Goal: Task Accomplishment & Management: Complete application form

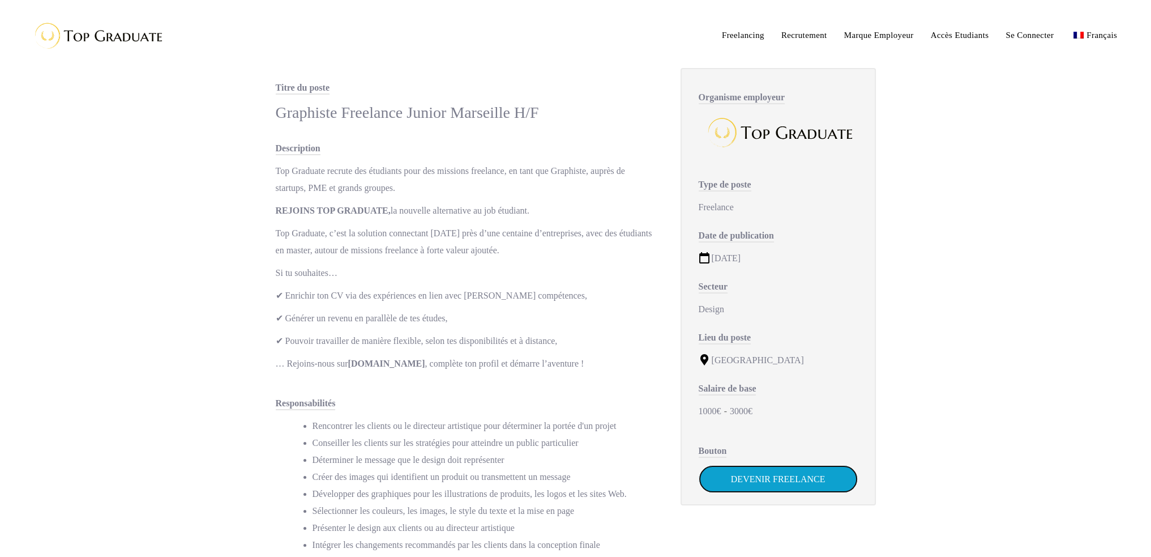
click at [800, 469] on link "Devenir Freelance" at bounding box center [778, 479] width 159 height 28
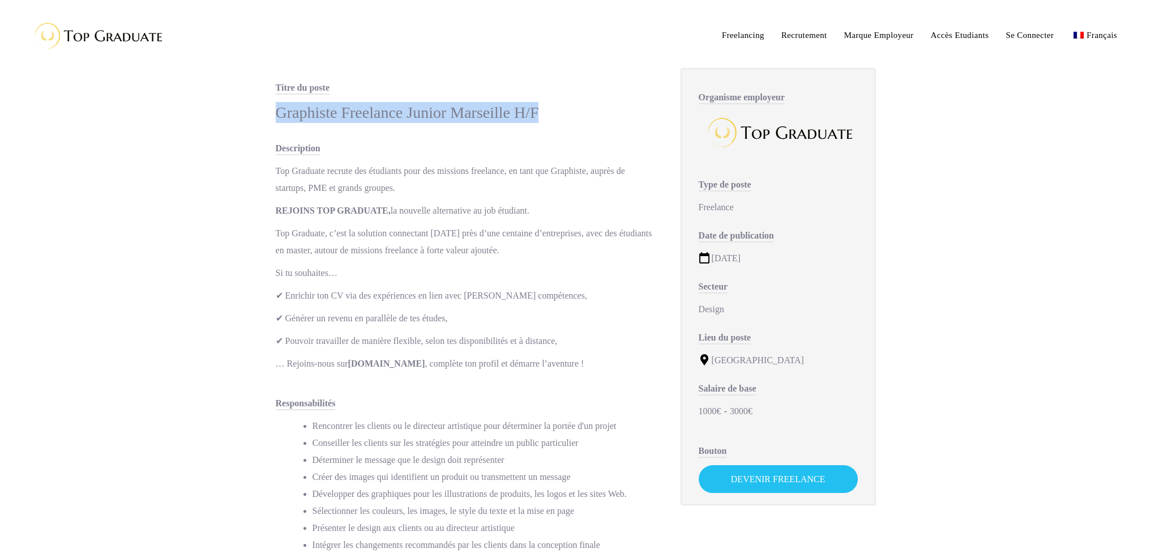
drag, startPoint x: 544, startPoint y: 113, endPoint x: 269, endPoint y: 113, distance: 274.6
click at [269, 113] on div "Titre du poste Graphiste Freelance Junior Marseille H/F Description Top Graduat…" at bounding box center [466, 531] width 405 height 904
copy div "Graphiste Freelance Junior Marseille H/F"
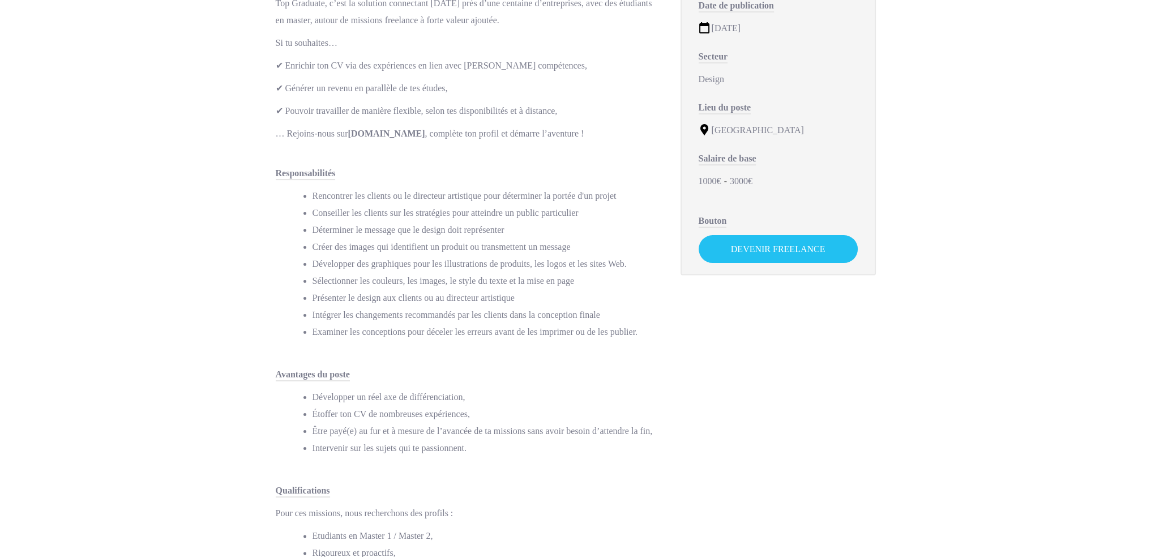
scroll to position [227, 0]
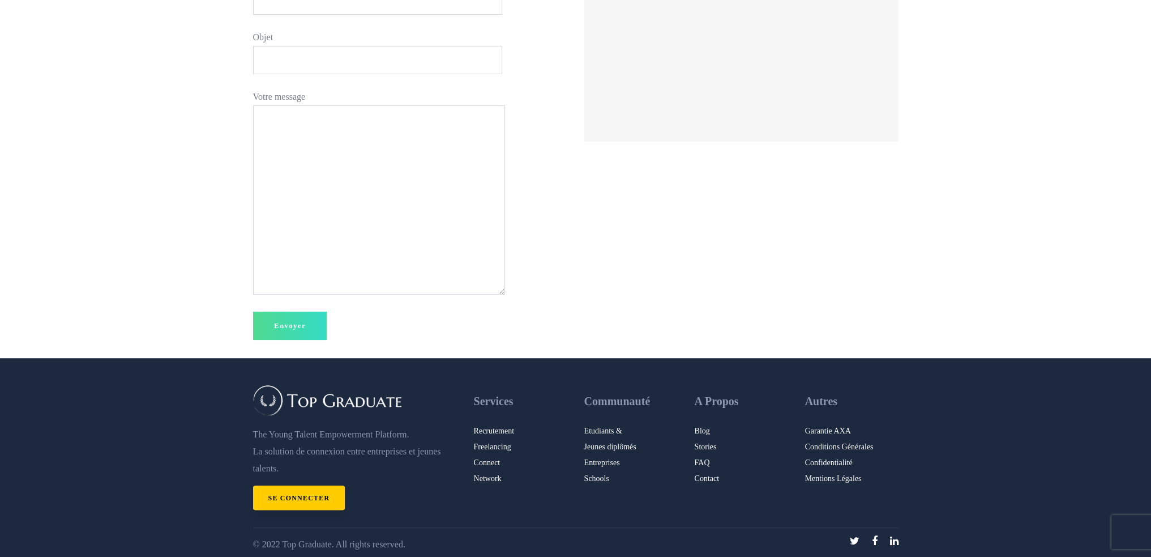
scroll to position [366, 0]
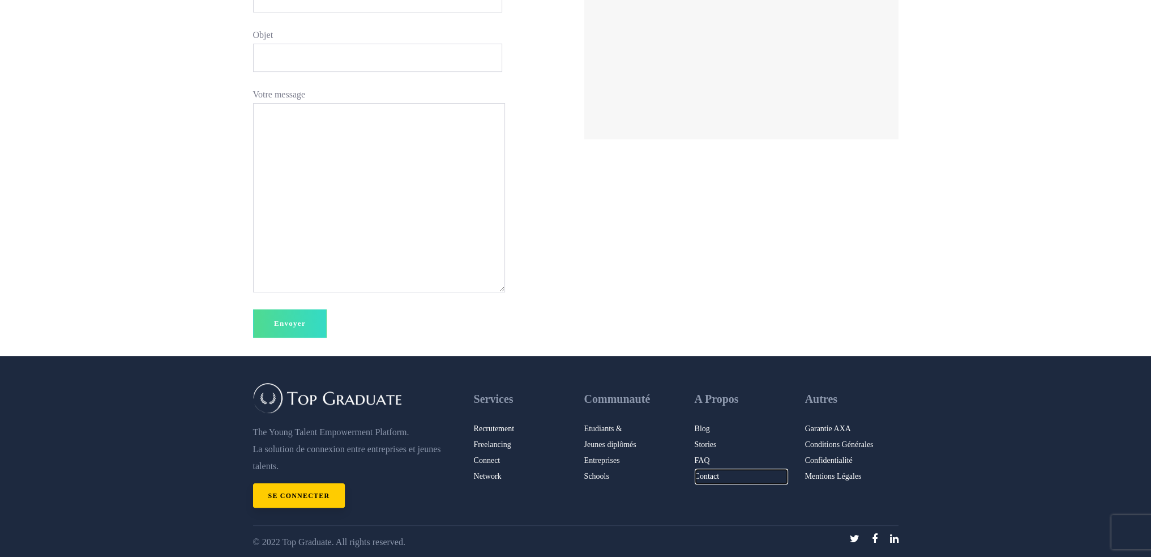
click at [707, 477] on link "Contact" at bounding box center [741, 476] width 93 height 16
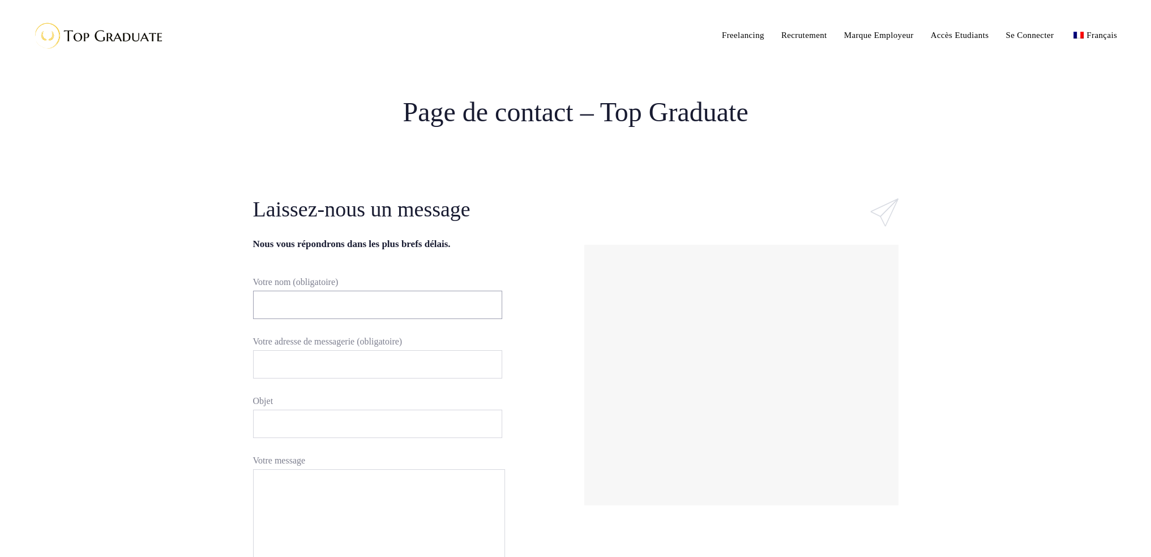
click at [369, 301] on input "Votre nom (obligatoire)" at bounding box center [377, 304] width 249 height 28
click at [319, 300] on input "[PERSON_NAME]" at bounding box center [377, 304] width 249 height 28
type input "[PERSON_NAME]"
click at [322, 357] on input "Votre adresse de messagerie (obligatoire)" at bounding box center [377, 364] width 249 height 28
type input "[EMAIL_ADDRESS][DOMAIN_NAME]"
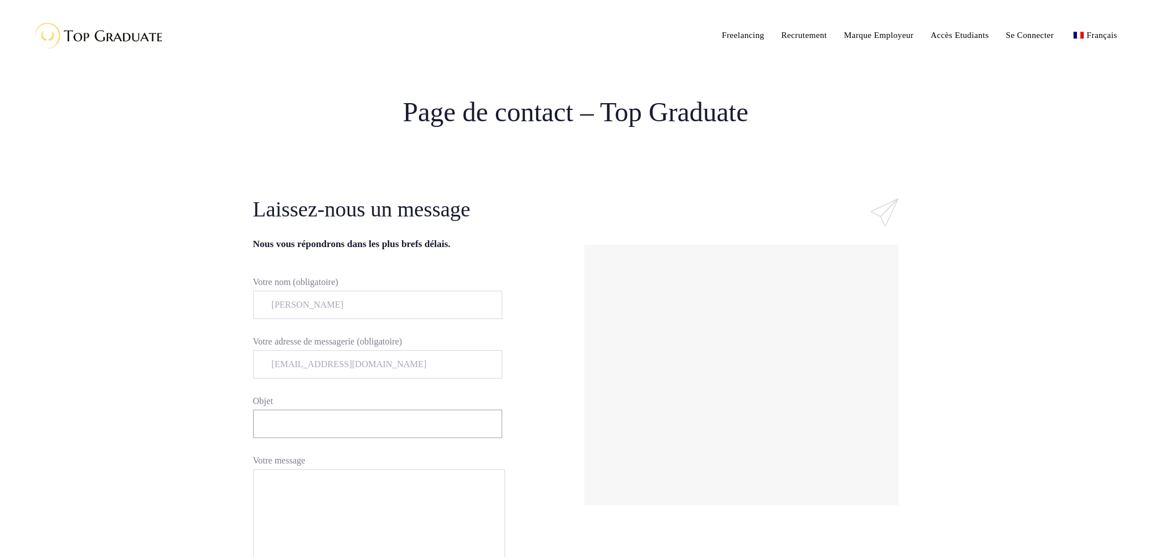
click at [318, 416] on input "Objet" at bounding box center [377, 423] width 249 height 28
click at [348, 424] on input "Objet" at bounding box center [377, 423] width 249 height 28
paste input "Graphiste Freelance Junior Marseille H/F"
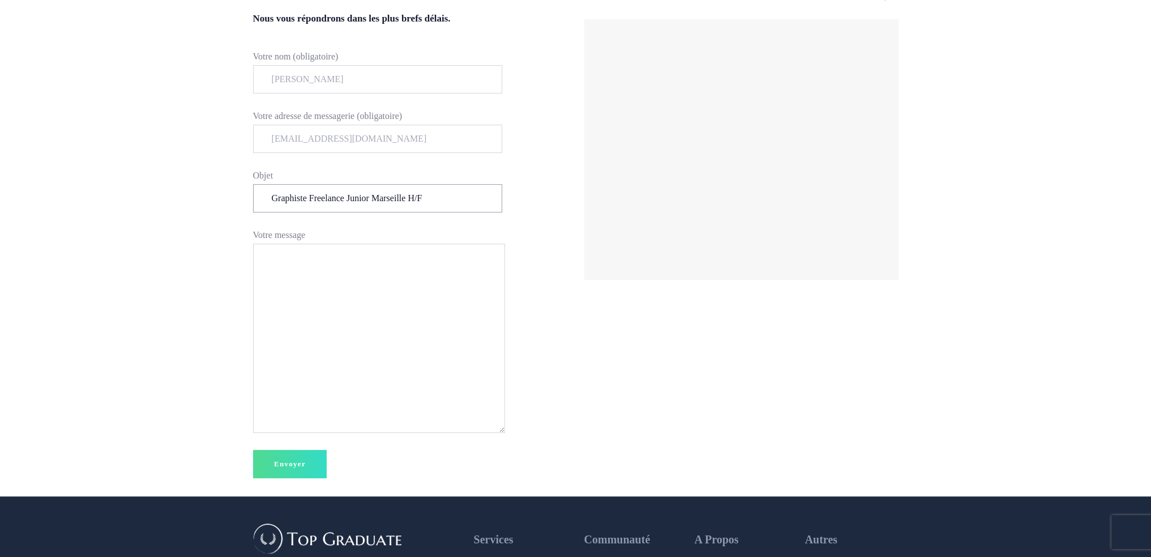
scroll to position [227, 0]
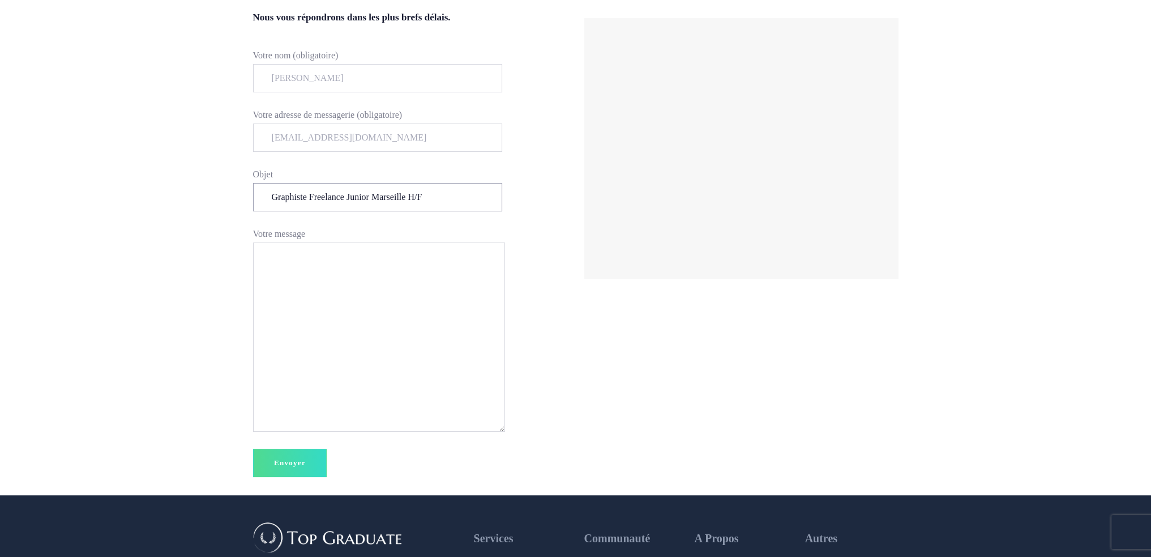
type input "Graphiste Freelance Junior Marseille H/F"
click at [317, 247] on textarea "Votre message" at bounding box center [379, 336] width 252 height 189
type textarea "b"
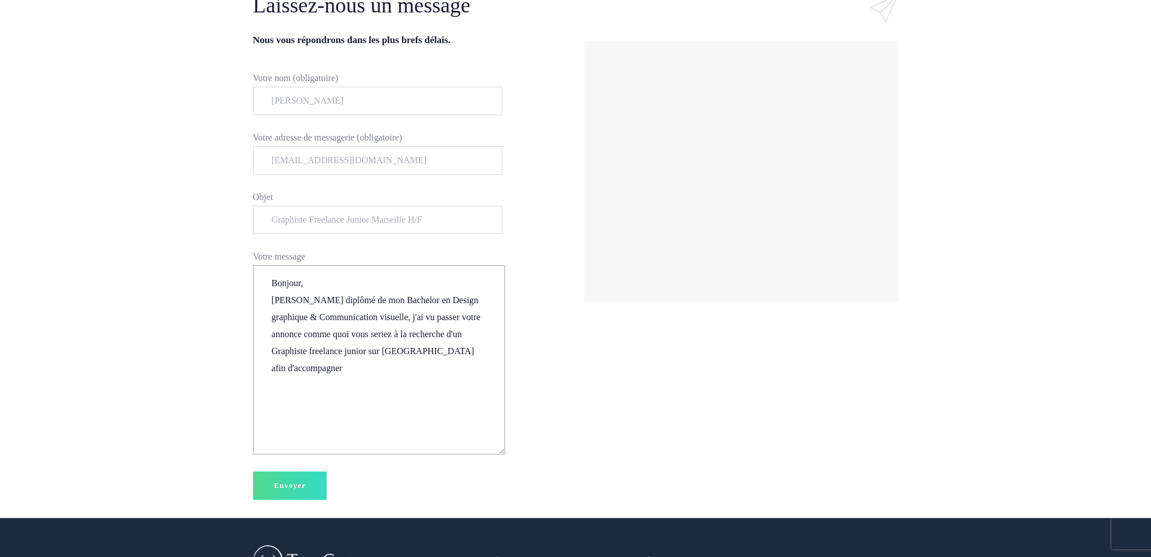
scroll to position [170, 0]
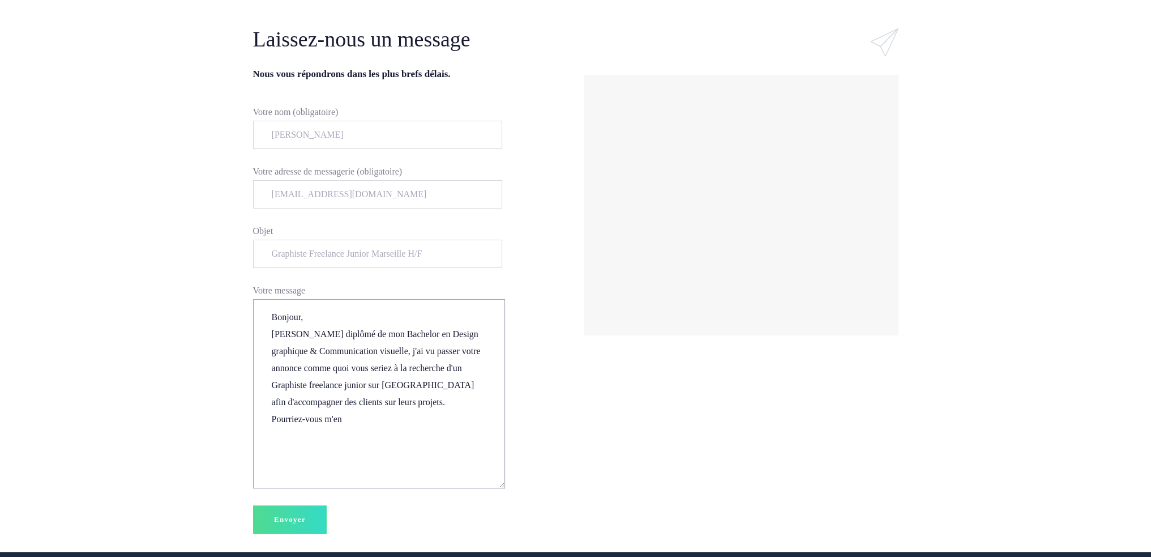
drag, startPoint x: 345, startPoint y: 435, endPoint x: 270, endPoint y: 438, distance: 74.8
click at [270, 438] on textarea "Bonjour, [PERSON_NAME] diplômé de mon Bachelor en Design graphique & Communicat…" at bounding box center [379, 393] width 252 height 189
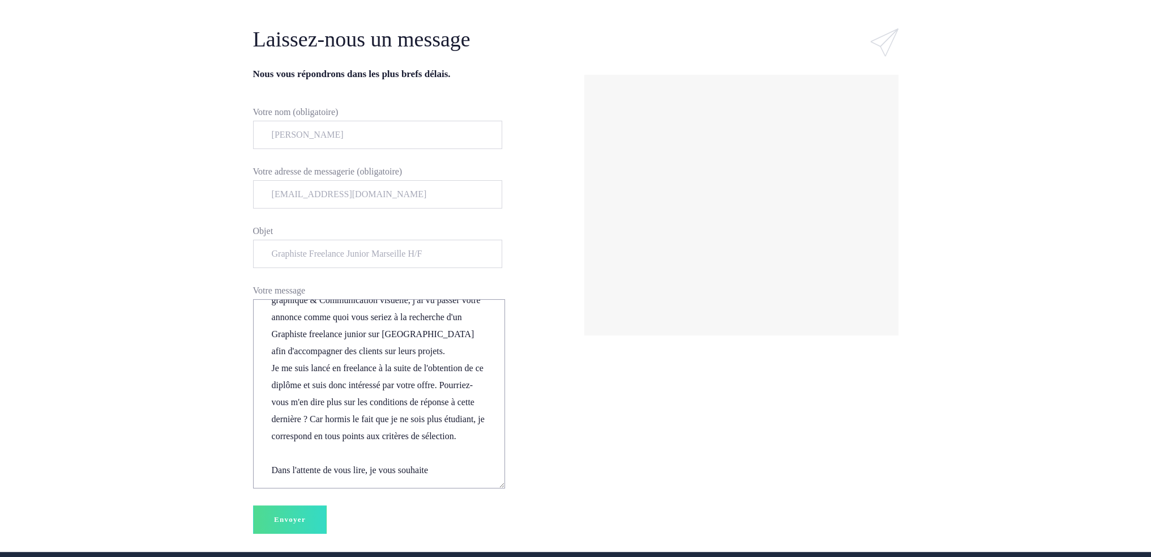
scroll to position [0, 0]
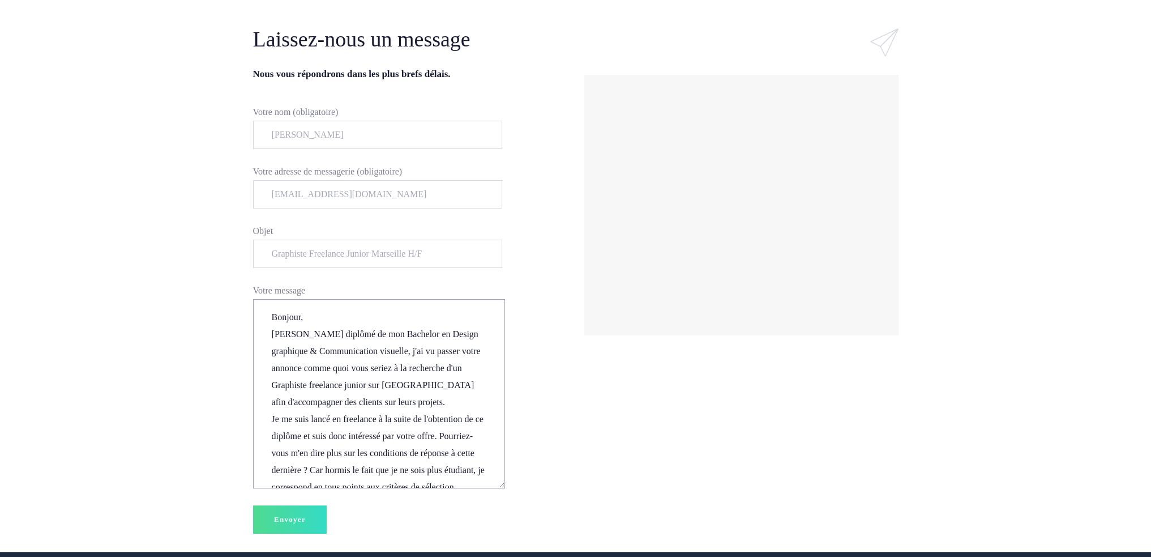
click at [317, 319] on textarea "Bonjour, [PERSON_NAME] diplômé de mon Bachelor en Design graphique & Communicat…" at bounding box center [379, 393] width 252 height 189
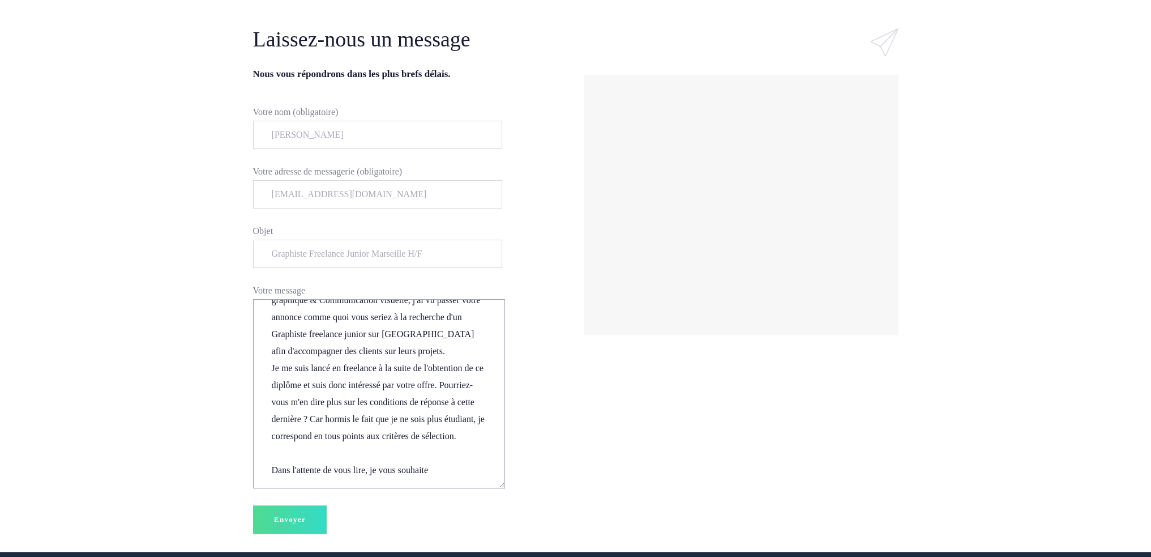
scroll to position [119, 0]
drag, startPoint x: 439, startPoint y: 469, endPoint x: 397, endPoint y: 471, distance: 42.5
click at [397, 471] on textarea "Bonjour, Fraichement diplômé de mon Bachelor en Design graphique & Communicatio…" at bounding box center [379, 393] width 252 height 189
click at [433, 472] on textarea "Bonjour, Fraichement diplômé de mon Bachelor en Design graphique & Communicatio…" at bounding box center [379, 393] width 252 height 189
drag, startPoint x: 439, startPoint y: 468, endPoint x: 370, endPoint y: 475, distance: 70.0
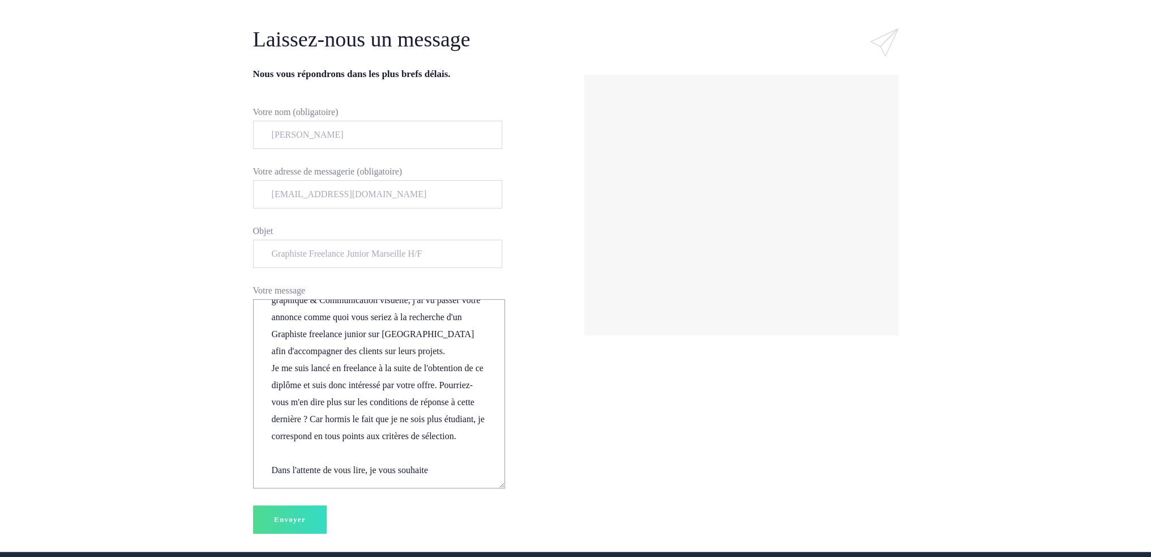
click at [370, 475] on textarea "Bonjour, Fraichement diplômé de mon Bachelor en Design graphique & Communicatio…" at bounding box center [379, 393] width 252 height 189
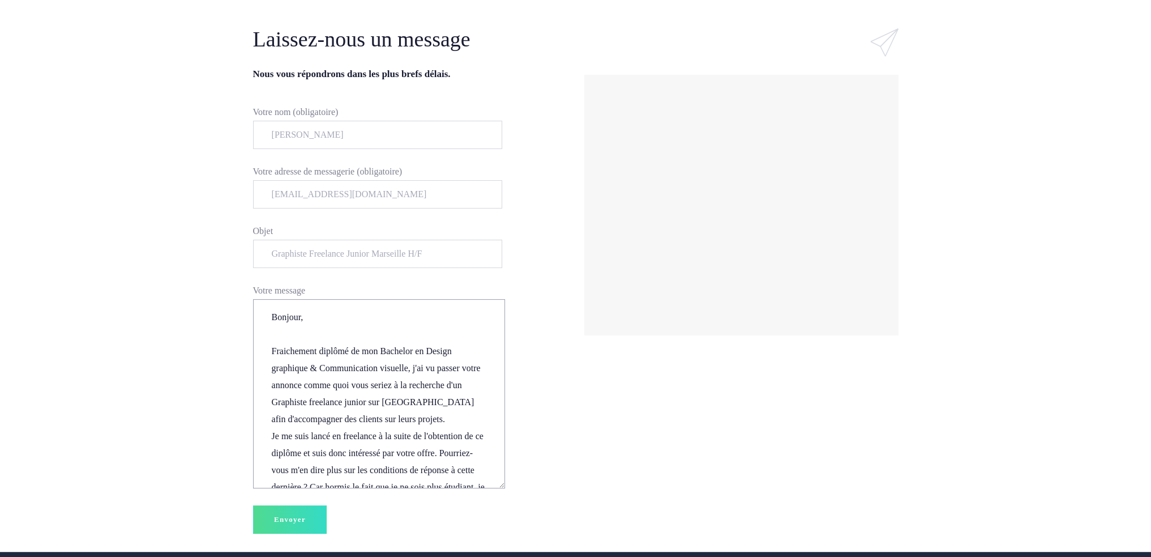
drag, startPoint x: 393, startPoint y: 473, endPoint x: 220, endPoint y: 269, distance: 267.6
click at [220, 269] on section "Laissez-nous un message Nous vous répondrons dans les plus brefs délais. Votre …" at bounding box center [575, 287] width 1151 height 527
click at [297, 352] on textarea "Bonjour, Fraichement diplômé de mon Bachelor en Design graphique & Communicatio…" at bounding box center [379, 393] width 252 height 189
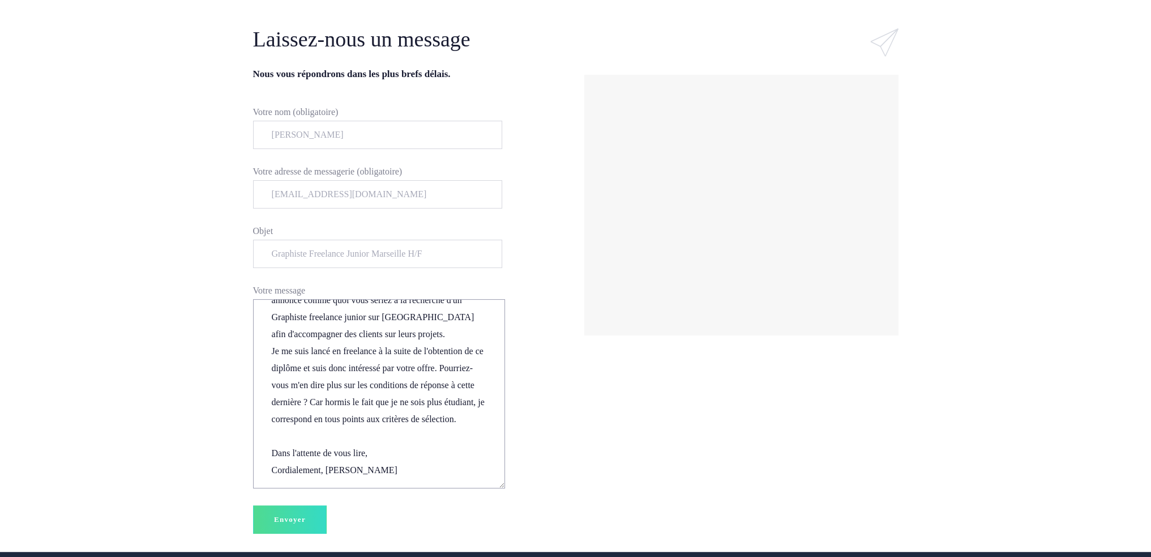
drag, startPoint x: 267, startPoint y: 314, endPoint x: 416, endPoint y: 534, distance: 265.1
click at [416, 534] on div "Laissez-nous un message Nous vous répondrons dans les plus brefs délais. Votre …" at bounding box center [410, 287] width 314 height 527
paste textarea "Récemment diplômé d’un Bachelor en Design graphique & Communication visuelle, j…"
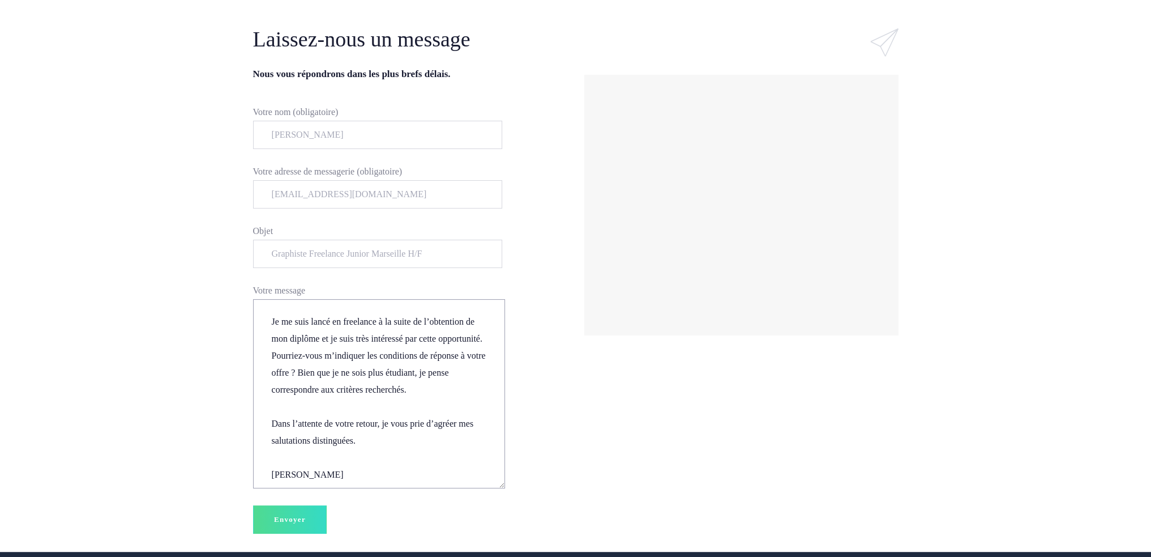
scroll to position [96, 0]
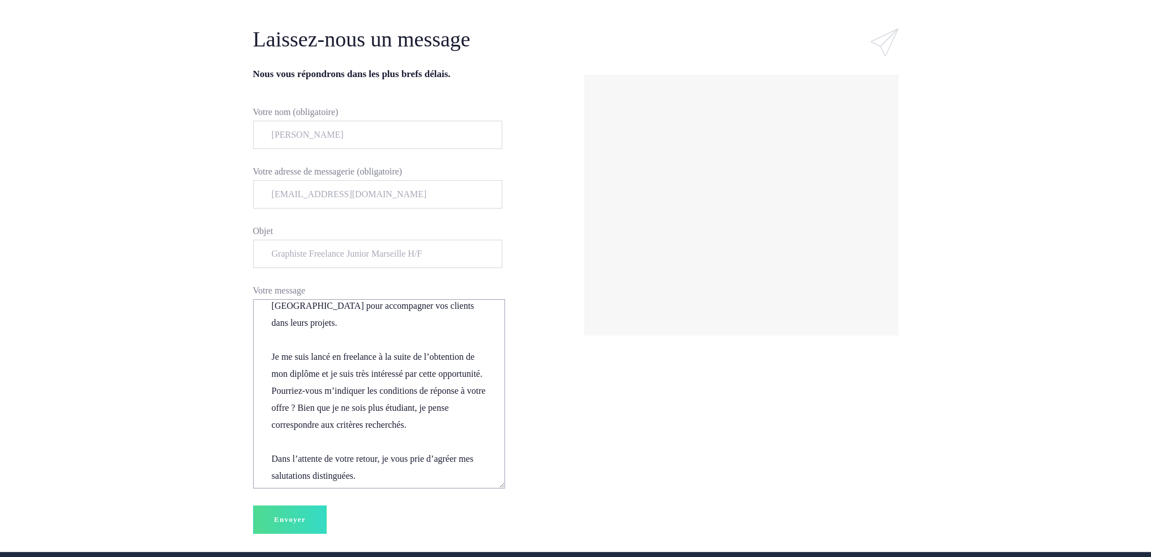
click at [271, 423] on textarea "Bonjour, Récemment diplômé d’un Bachelor en Design graphique & Communication vi…" at bounding box center [379, 393] width 252 height 189
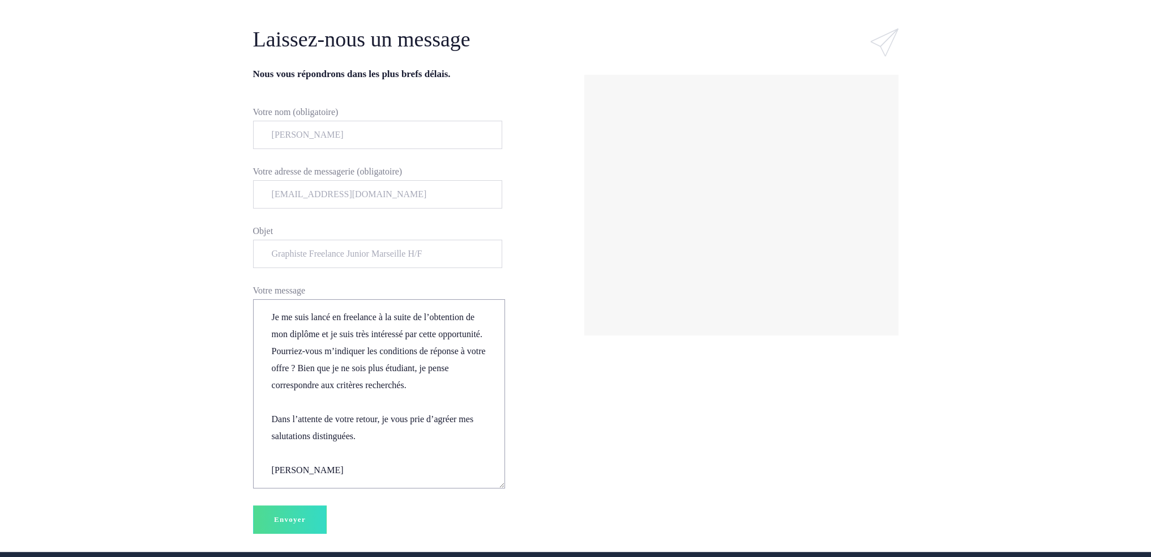
scroll to position [153, 0]
click at [360, 467] on textarea "Bonjour, Récemment diplômé d’un Bachelor en Design graphique & Communication vi…" at bounding box center [379, 393] width 252 height 189
type textarea "Bonjour, Récemment diplômé d’un Bachelor en Design graphique & Communication vi…"
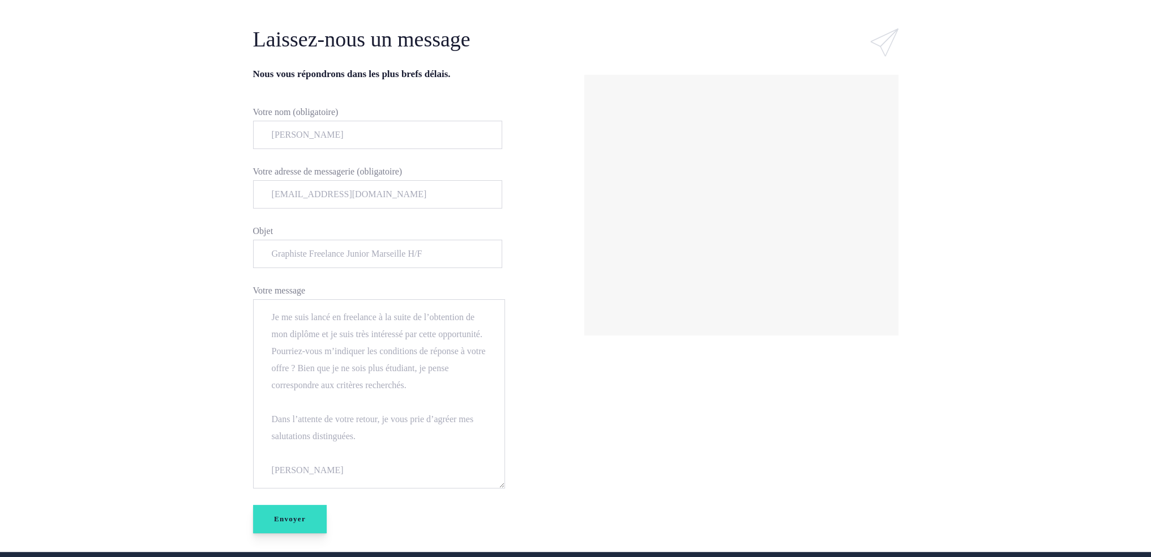
click at [299, 521] on input "Envoyer" at bounding box center [290, 519] width 74 height 28
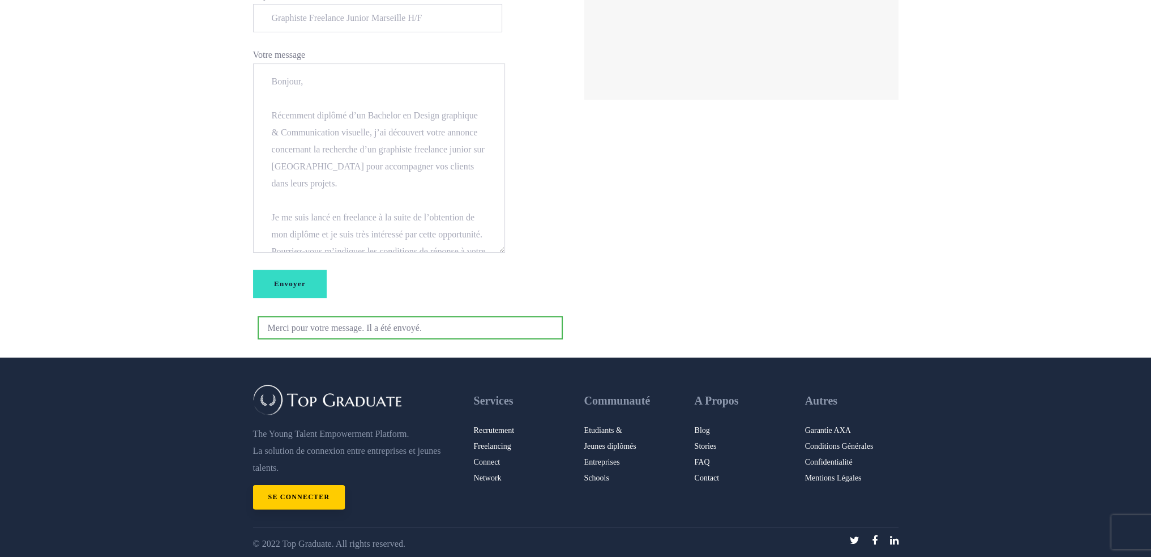
scroll to position [407, 0]
